Goal: Transaction & Acquisition: Purchase product/service

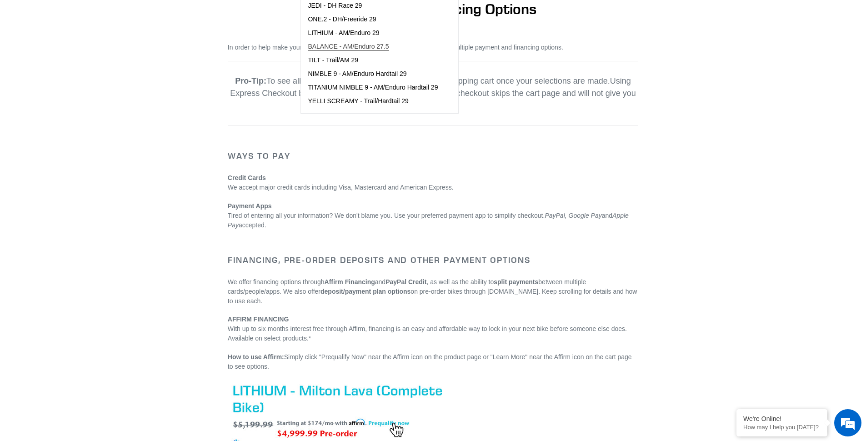
scroll to position [85, 0]
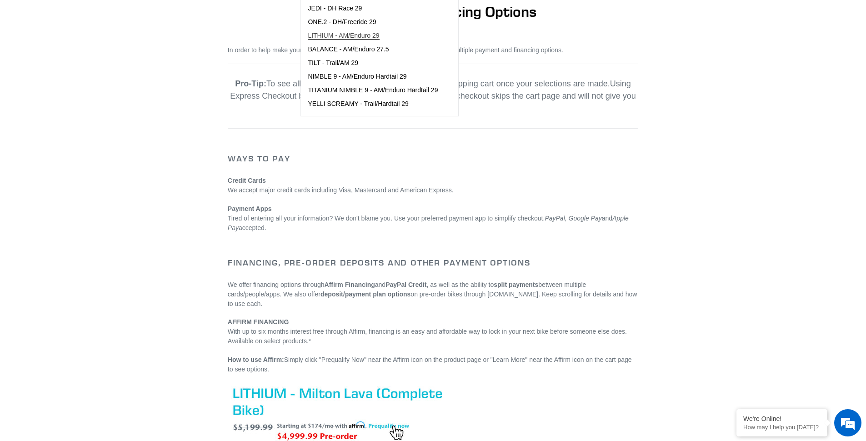
click at [329, 34] on span "LITHIUM - AM/Enduro 29" at bounding box center [343, 36] width 71 height 8
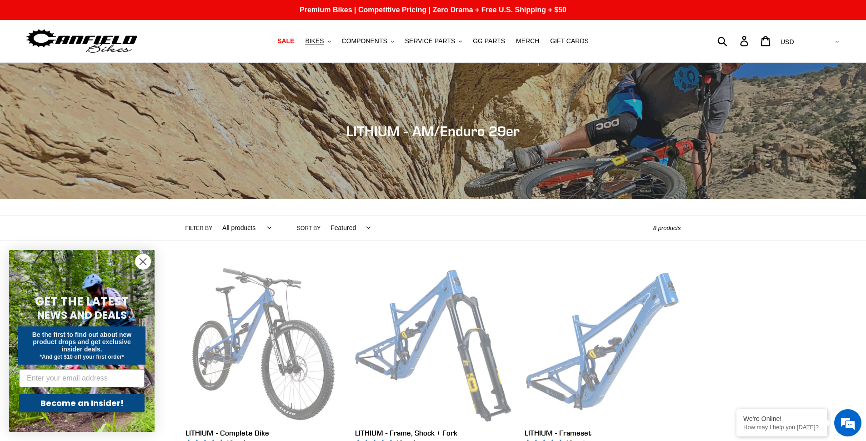
click at [411, 199] on div "Collection: LITHIUM - AM/Enduro 29er" at bounding box center [433, 199] width 866 height 0
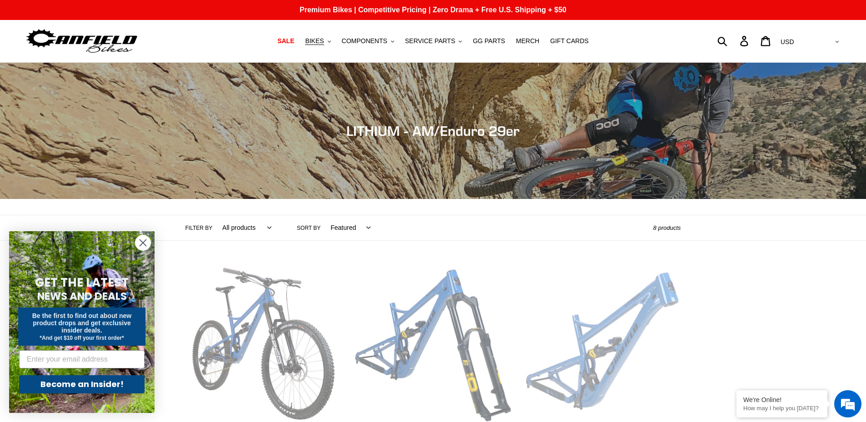
click at [591, 348] on link "LITHIUM - Frameset" at bounding box center [603, 372] width 156 height 213
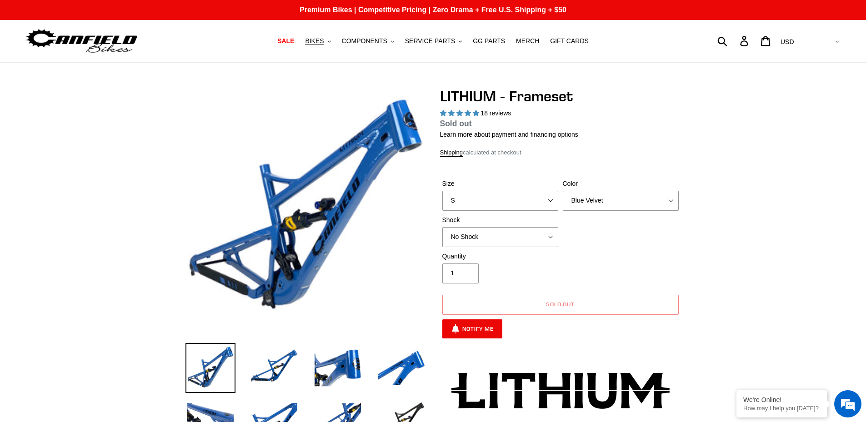
select select "highest-rating"
